Goal: Transaction & Acquisition: Purchase product/service

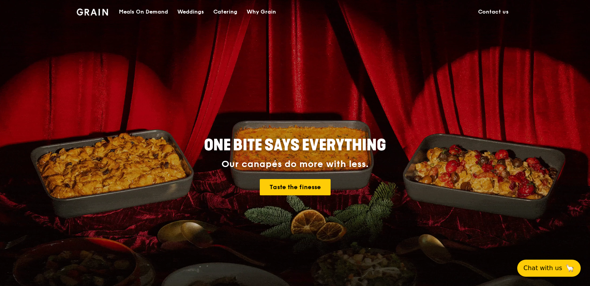
click at [146, 12] on div "Meals On Demand" at bounding box center [143, 11] width 49 height 23
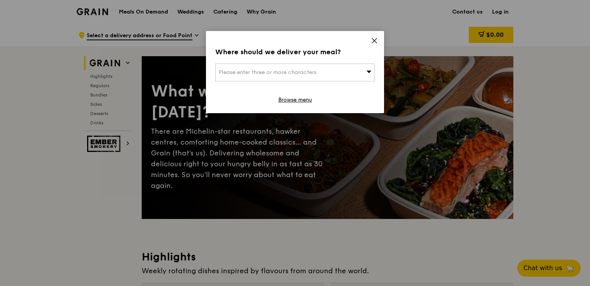
click at [373, 40] on icon at bounding box center [374, 40] width 5 height 5
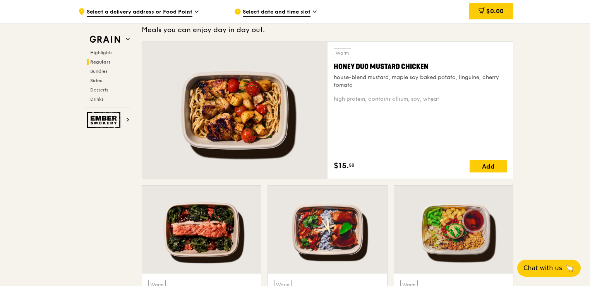
scroll to position [524, 0]
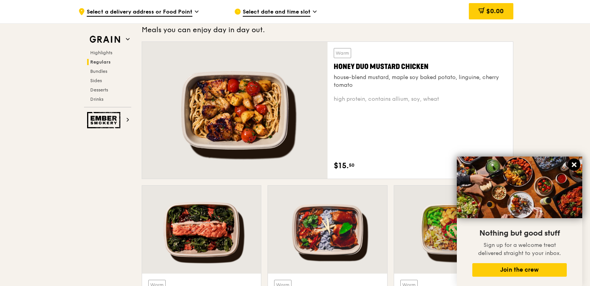
click at [575, 165] on icon at bounding box center [574, 164] width 5 height 5
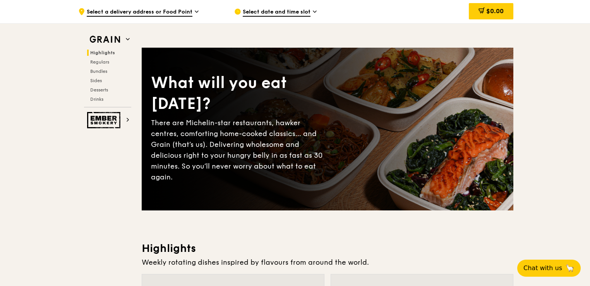
scroll to position [0, 0]
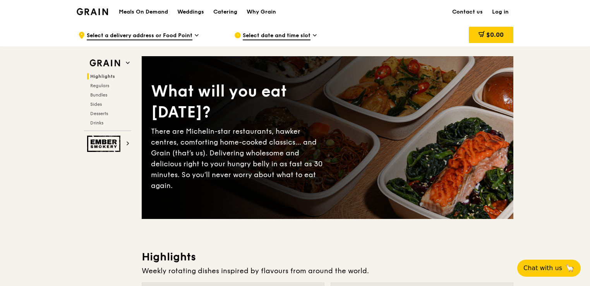
click at [134, 37] on span "Select a delivery address or Food Point" at bounding box center [140, 36] width 106 height 9
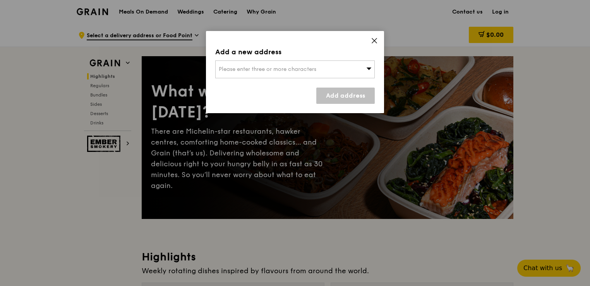
click at [371, 38] on icon at bounding box center [374, 40] width 7 height 7
